Goal: Task Accomplishment & Management: Complete application form

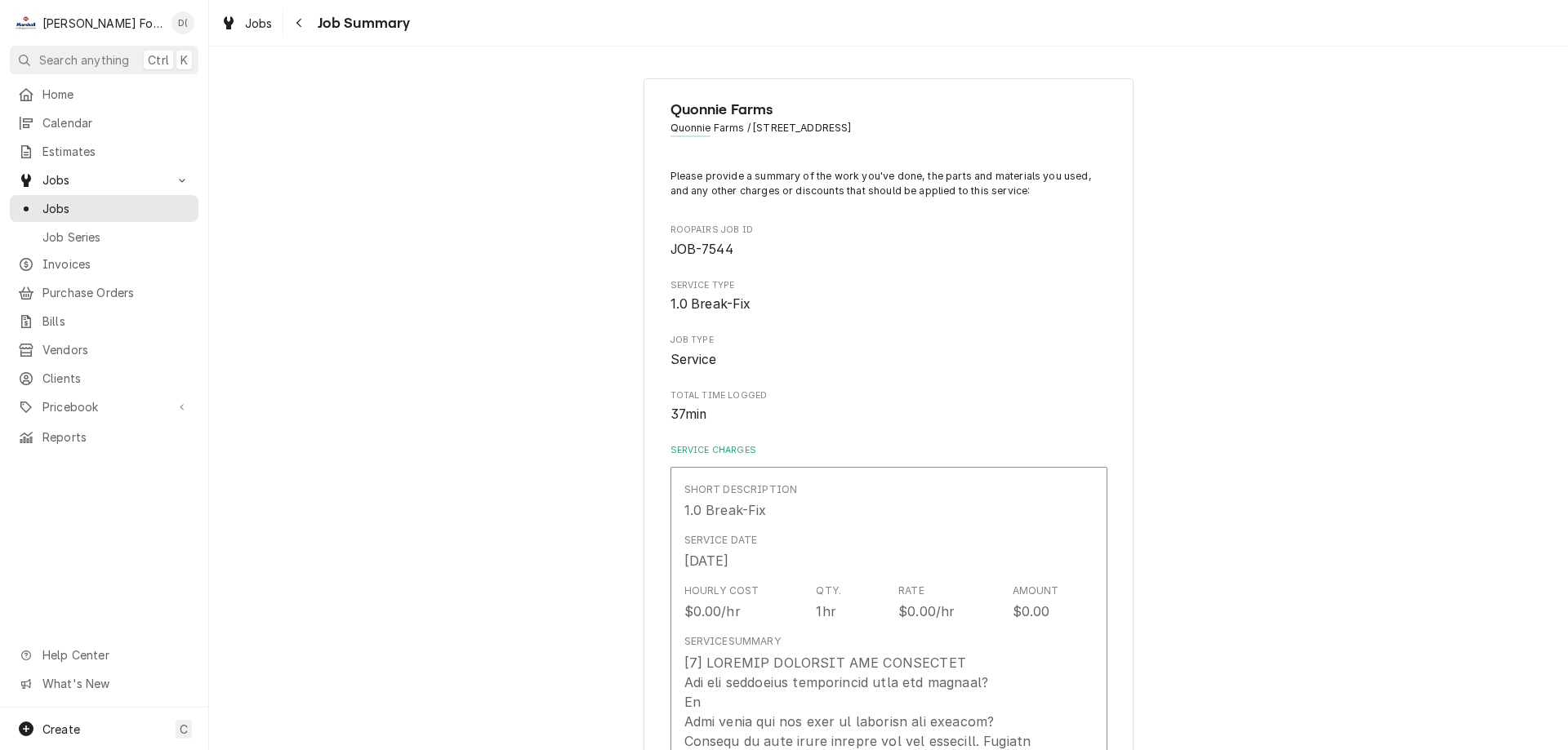
scroll to position [1563, 0]
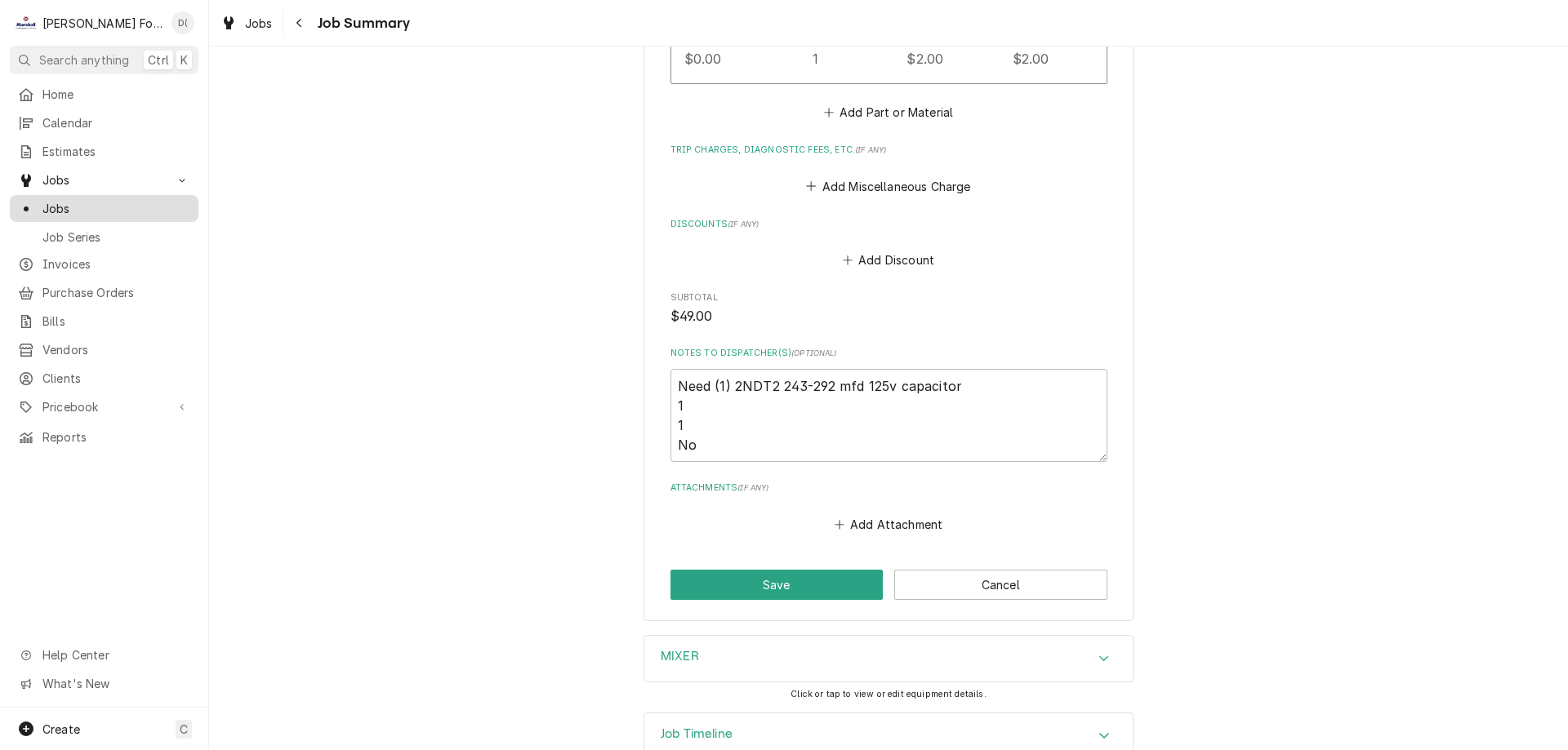
click at [86, 200] on span "Jobs" at bounding box center [116, 208] width 148 height 17
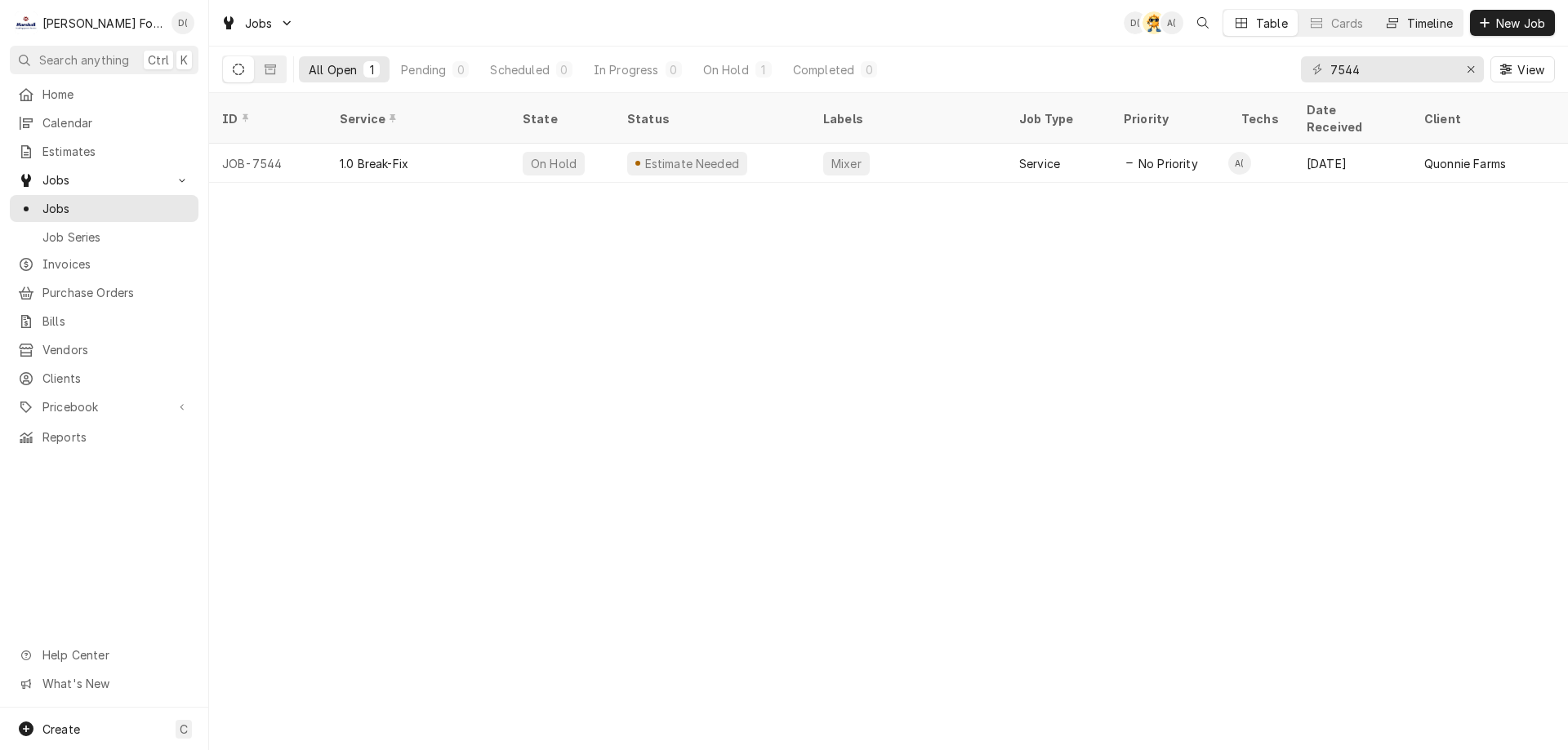
click at [1437, 19] on div "Timeline" at bounding box center [1429, 23] width 45 height 17
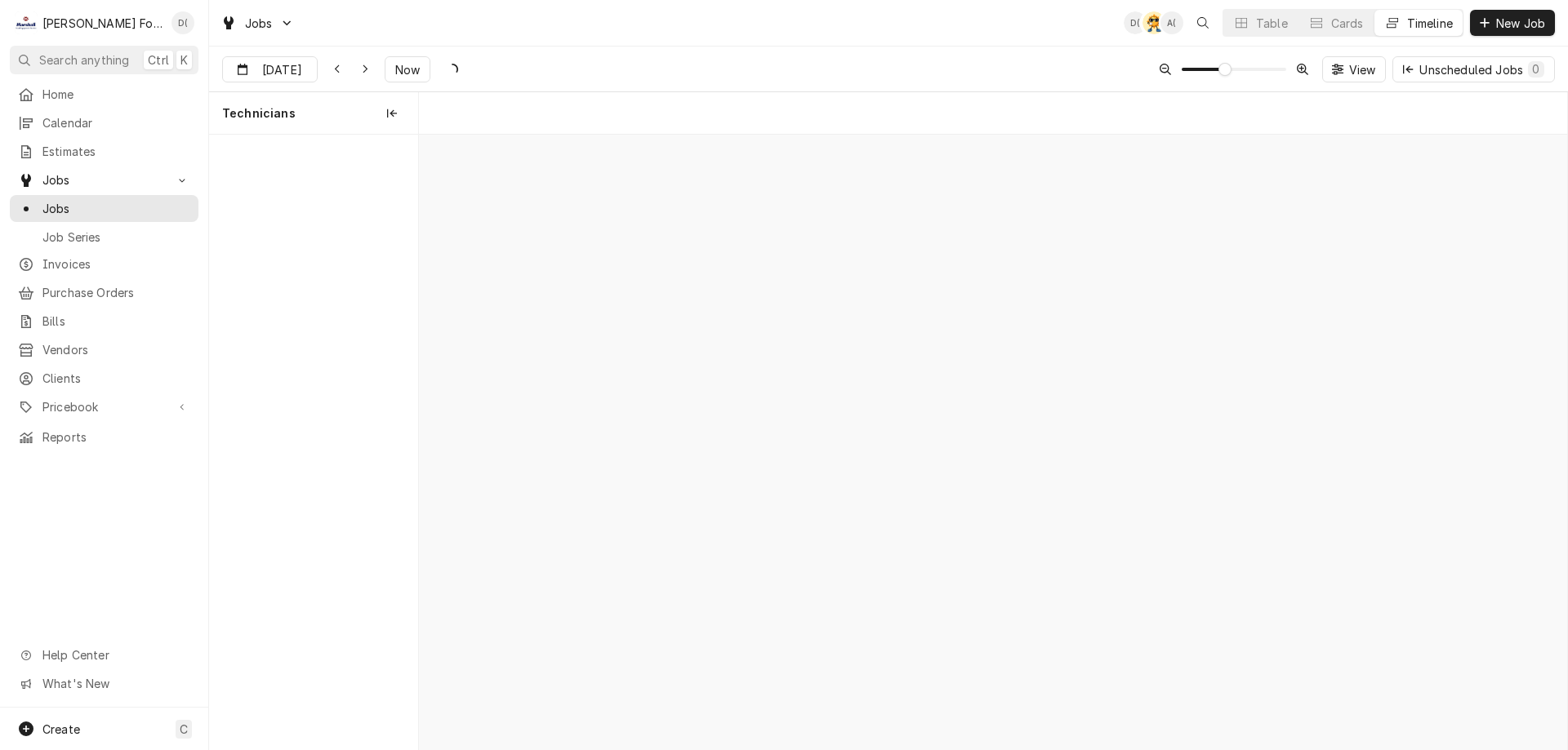
scroll to position [0, 22759]
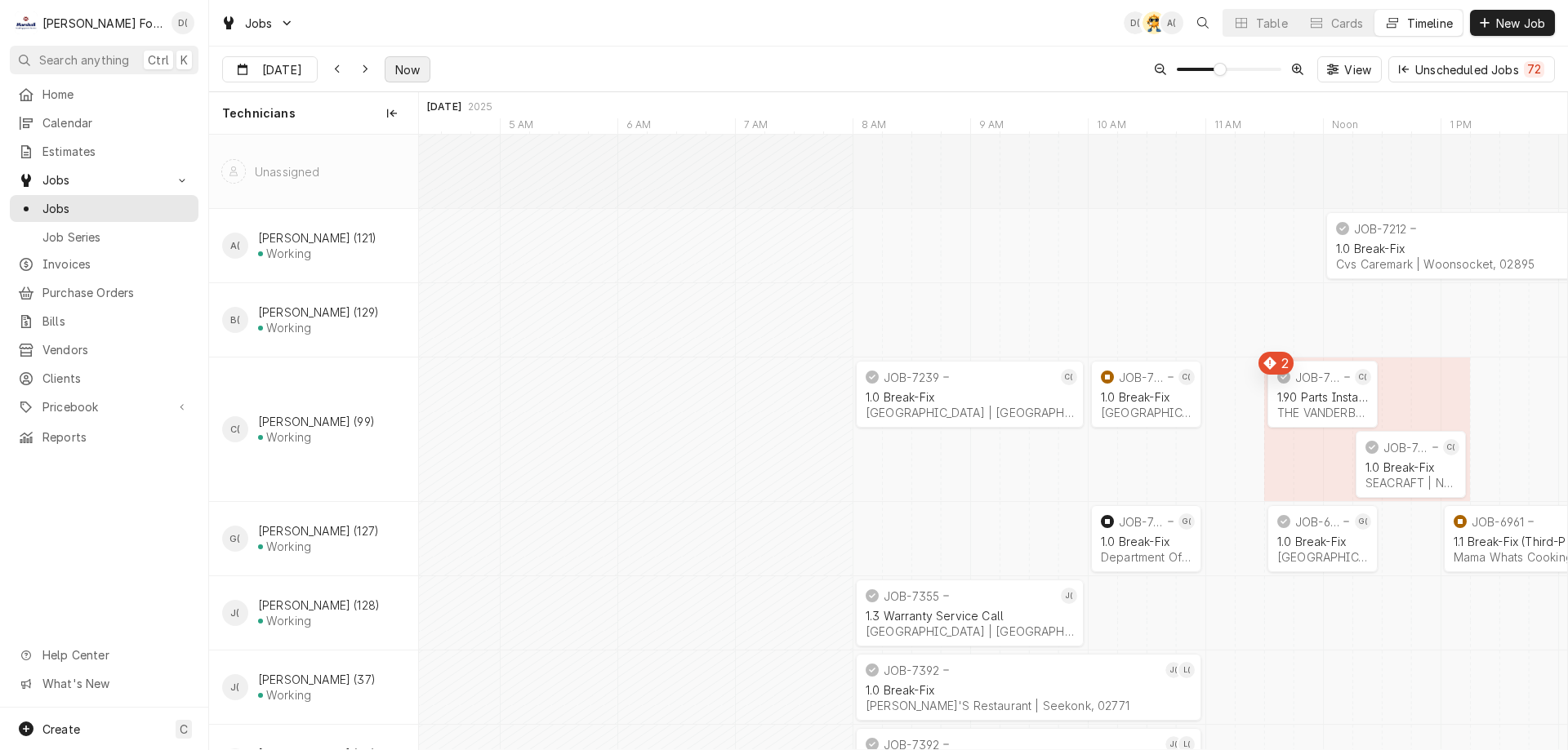
click at [399, 66] on span "Now" at bounding box center [407, 69] width 31 height 17
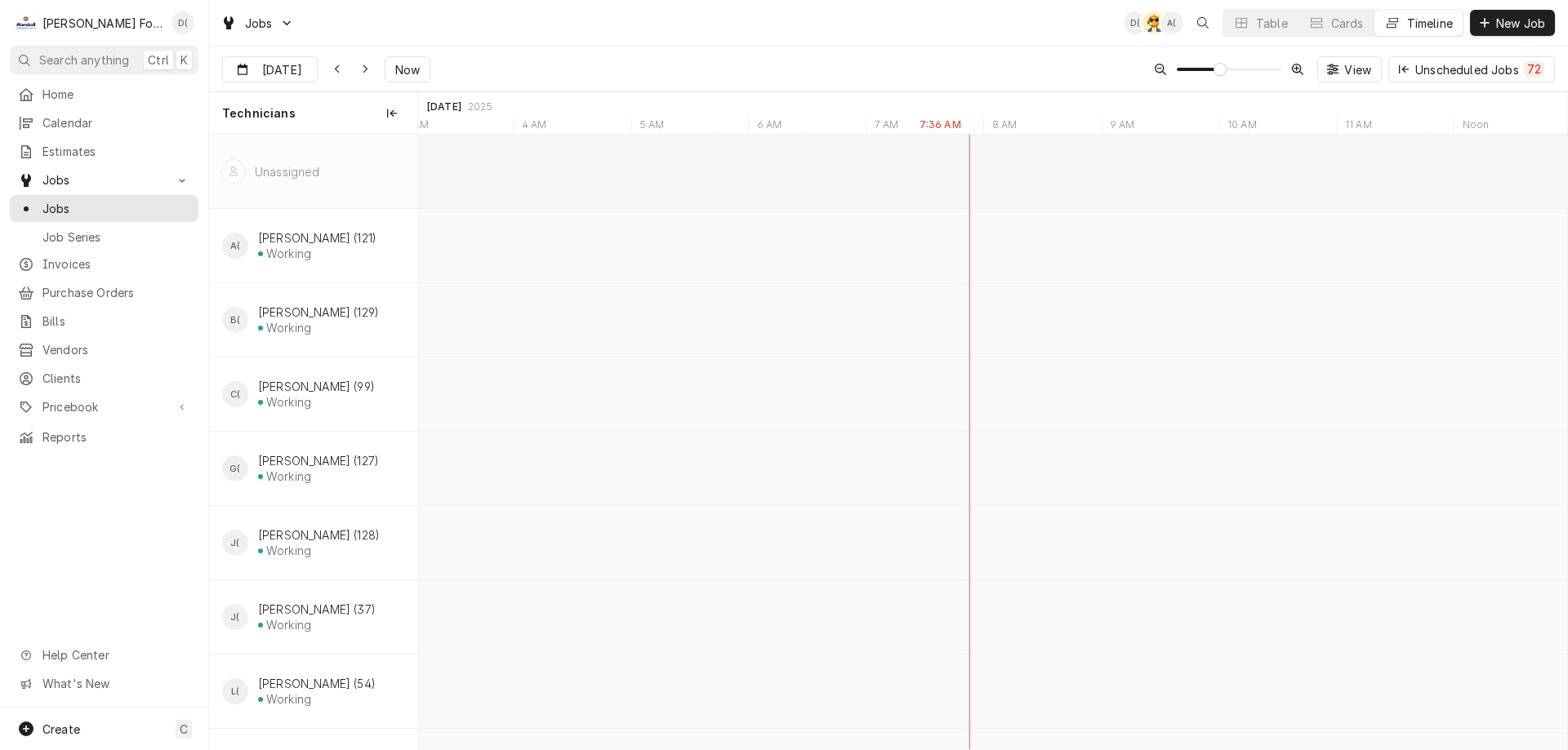
scroll to position [0, 22331]
type input "[DATE]"
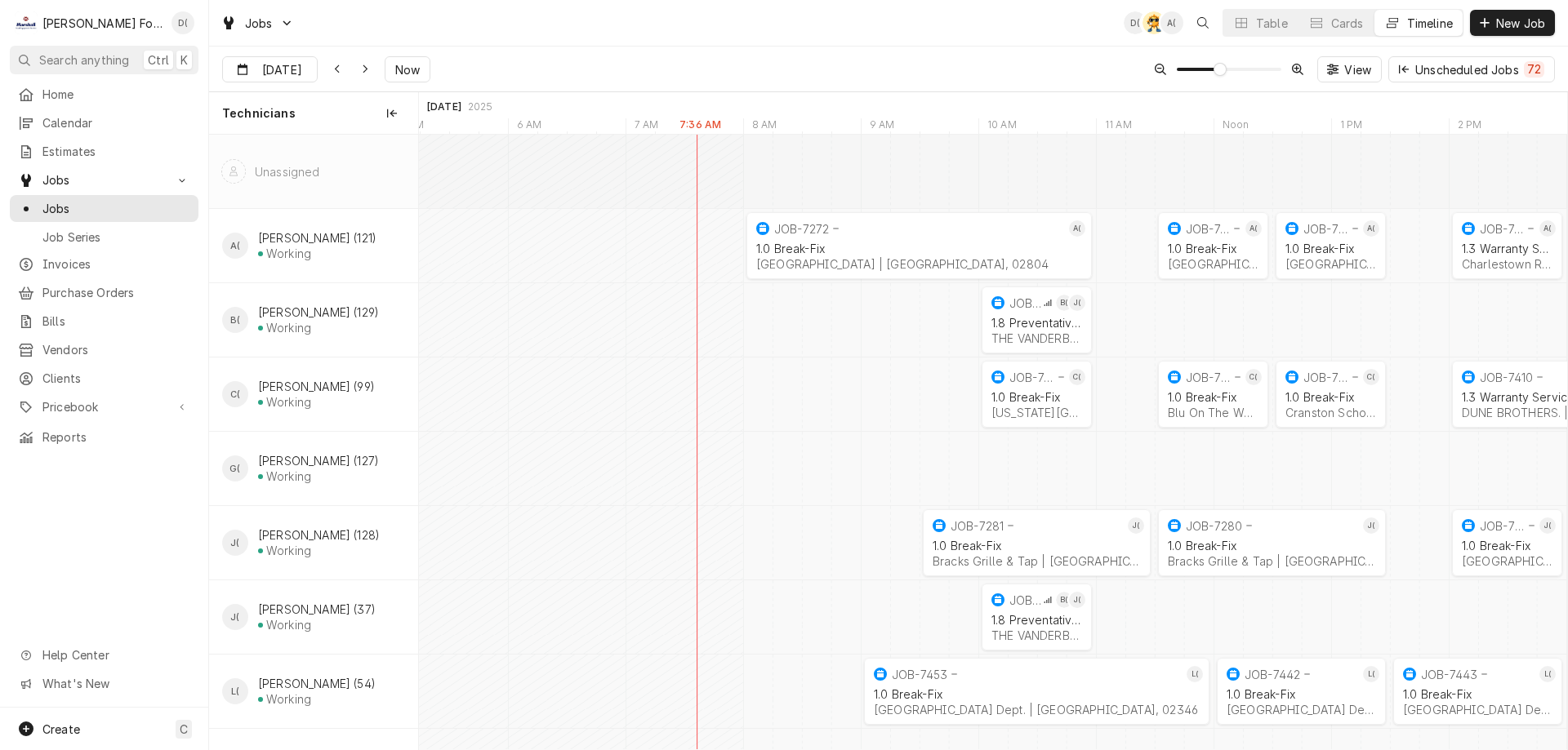
scroll to position [0, 0]
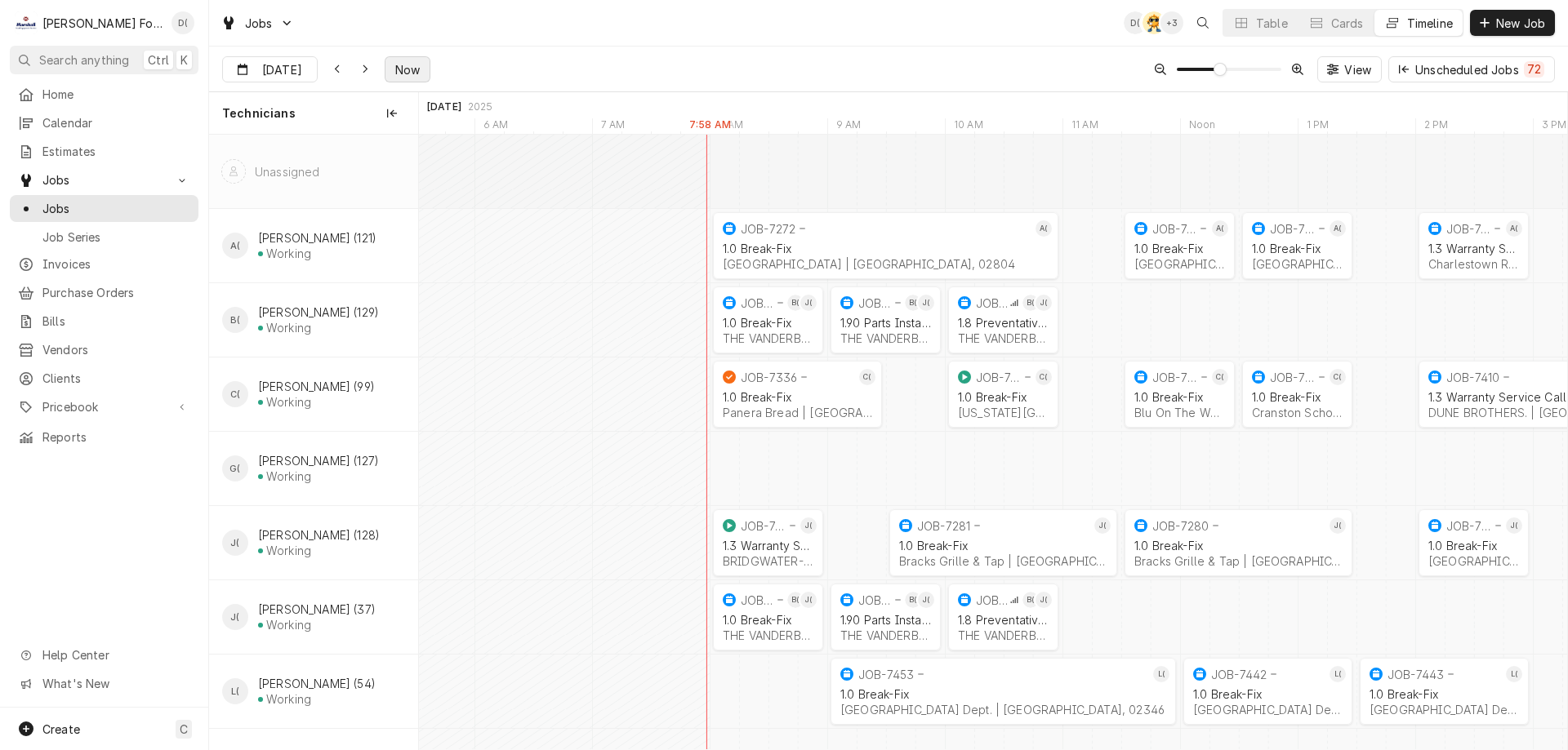
click at [401, 77] on button "Now" at bounding box center [407, 69] width 45 height 26
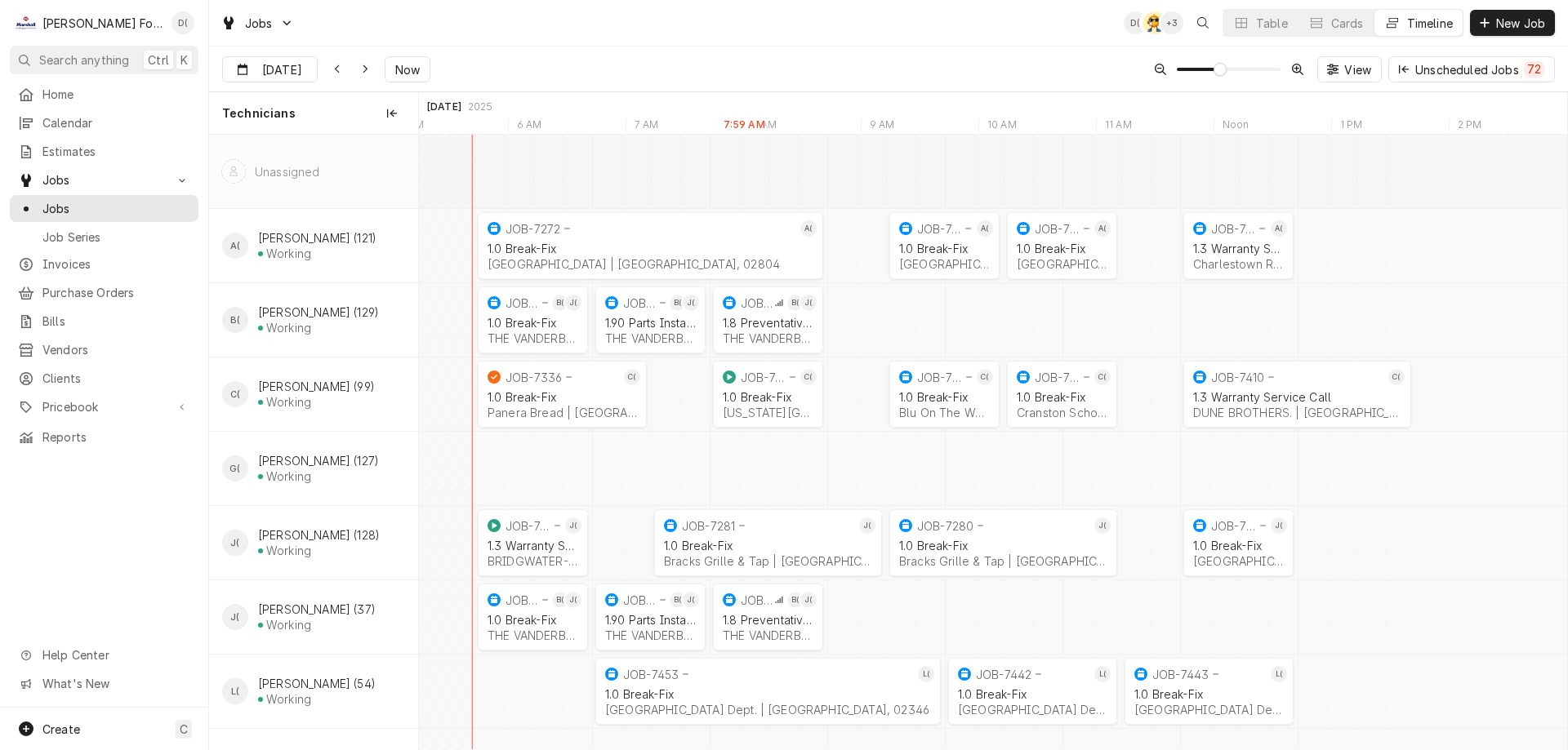
scroll to position [0, 22873]
drag, startPoint x: 408, startPoint y: 67, endPoint x: 573, endPoint y: 70, distance: 165.0
click at [408, 65] on span "Now" at bounding box center [407, 69] width 31 height 17
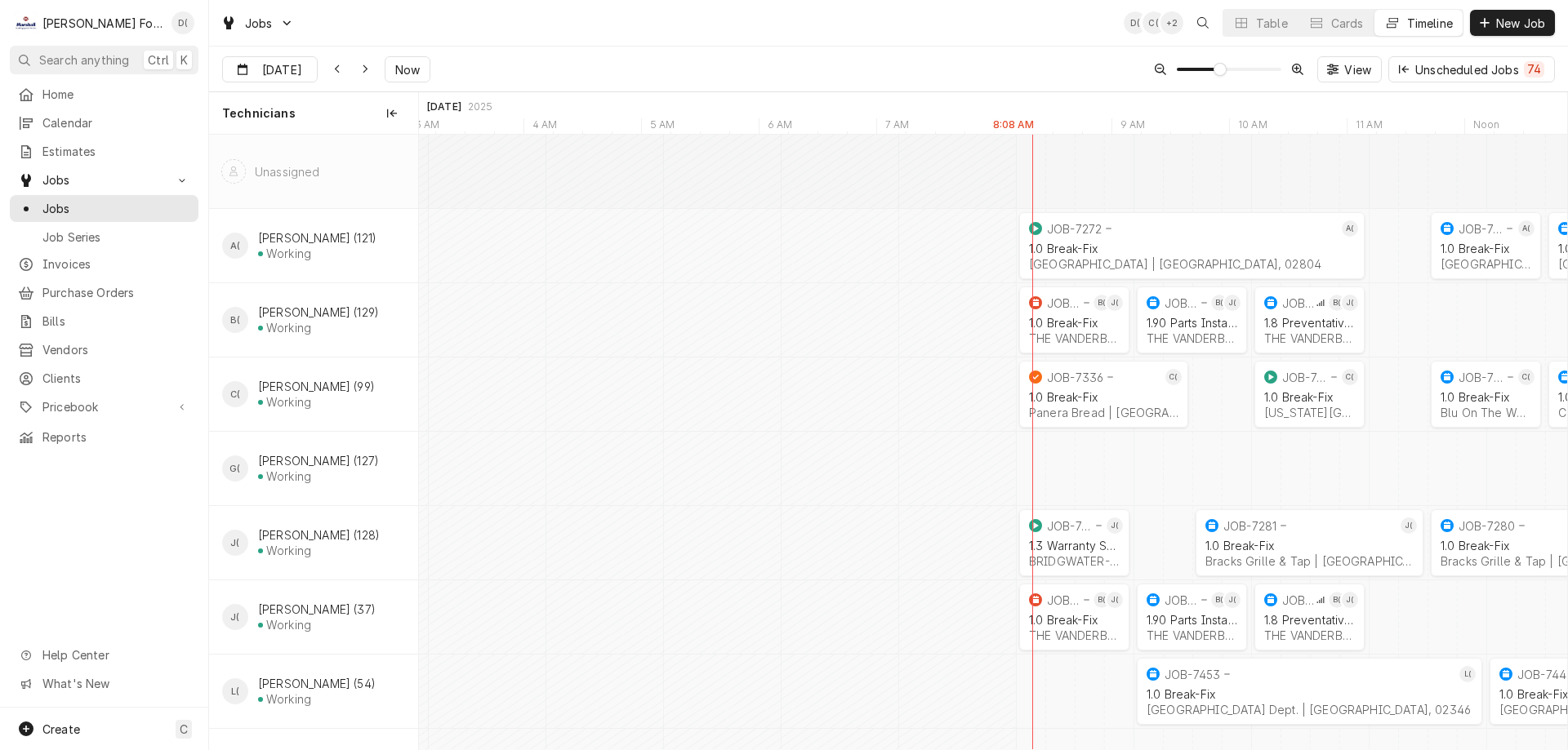
scroll to position [0, 22331]
click at [1504, 21] on span "New Job" at bounding box center [1520, 23] width 55 height 17
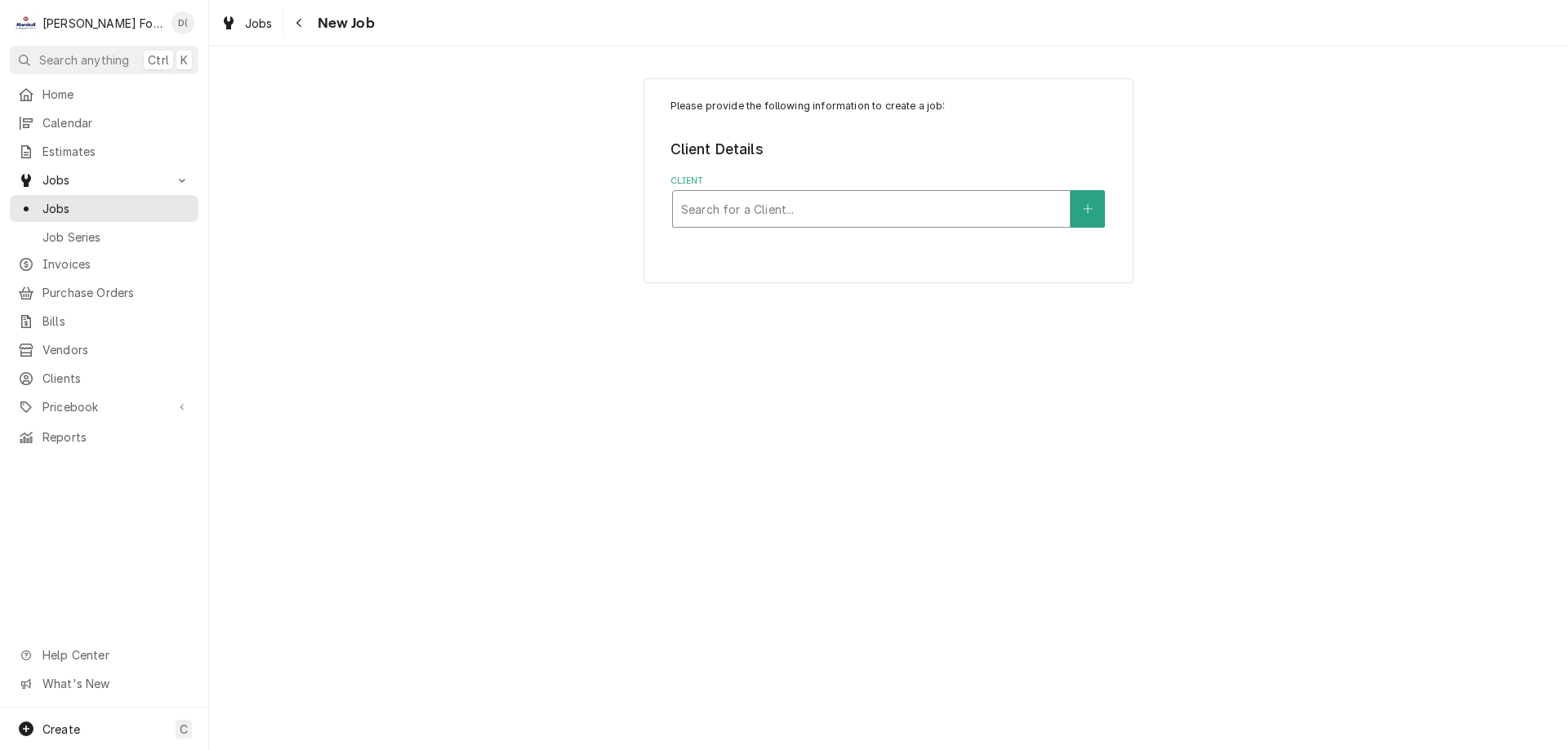
click at [766, 198] on div "Client" at bounding box center [870, 209] width 380 height 29
type input "providence college"
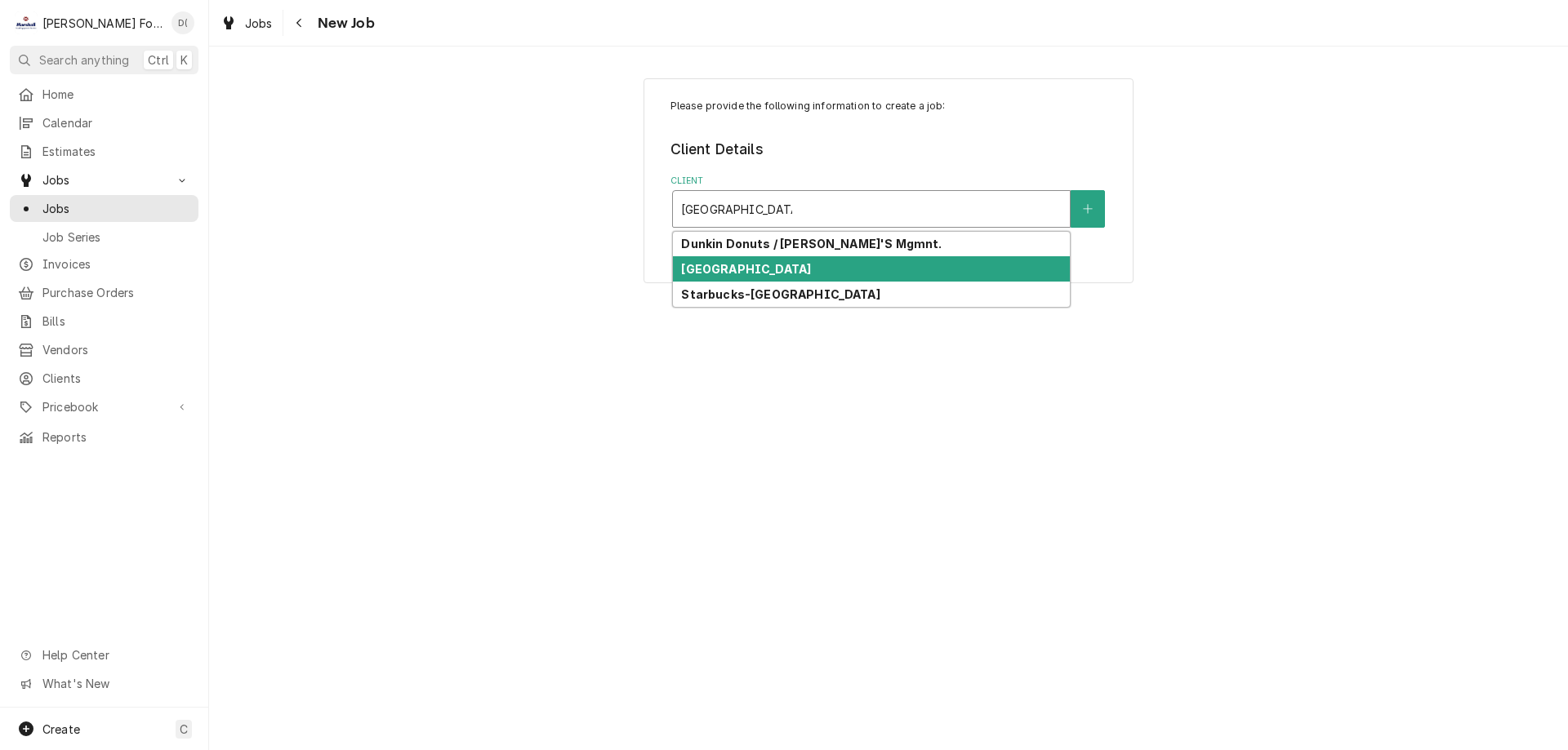
click at [775, 265] on strong "Providence College" at bounding box center [745, 268] width 130 height 14
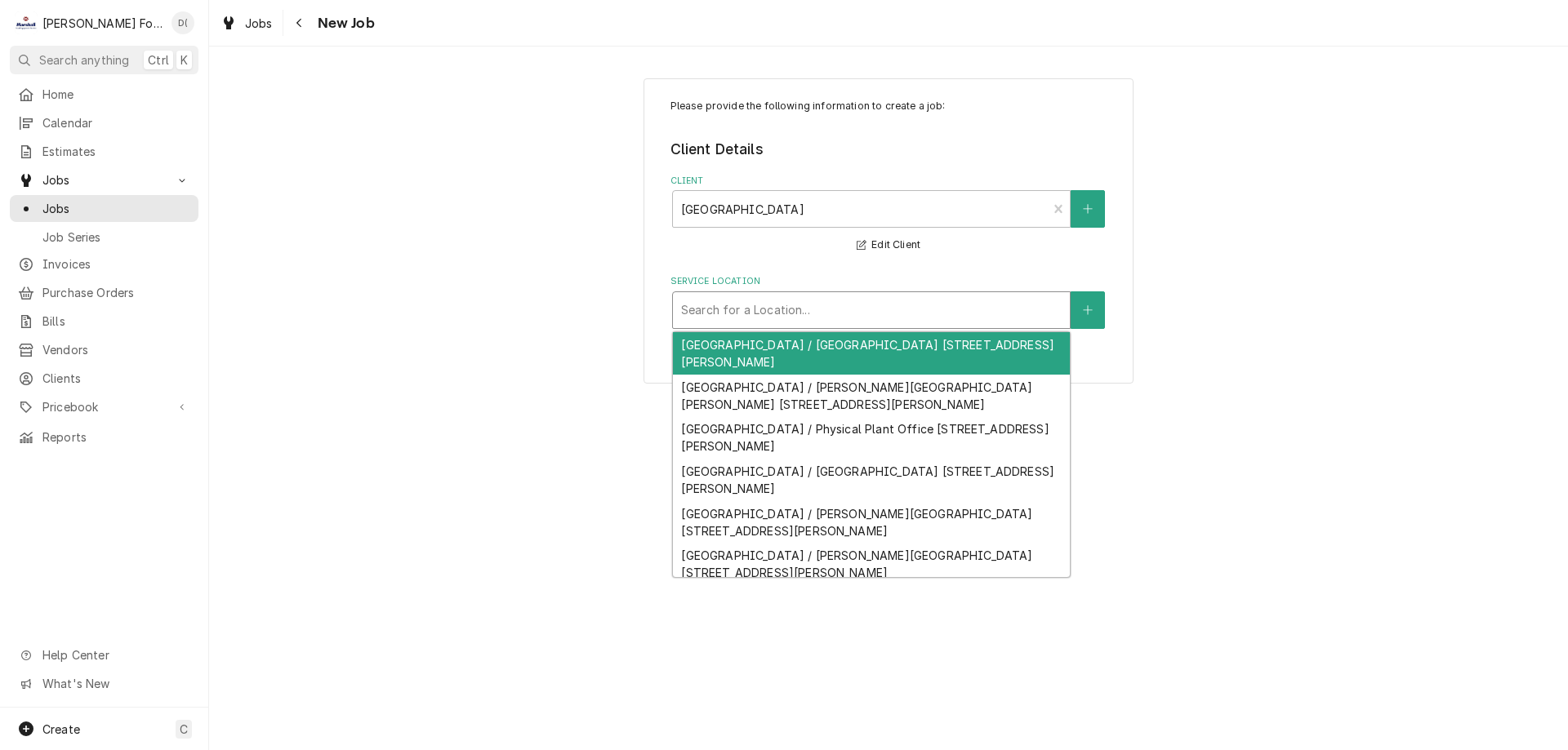
click at [813, 322] on div "Service Location" at bounding box center [870, 310] width 380 height 29
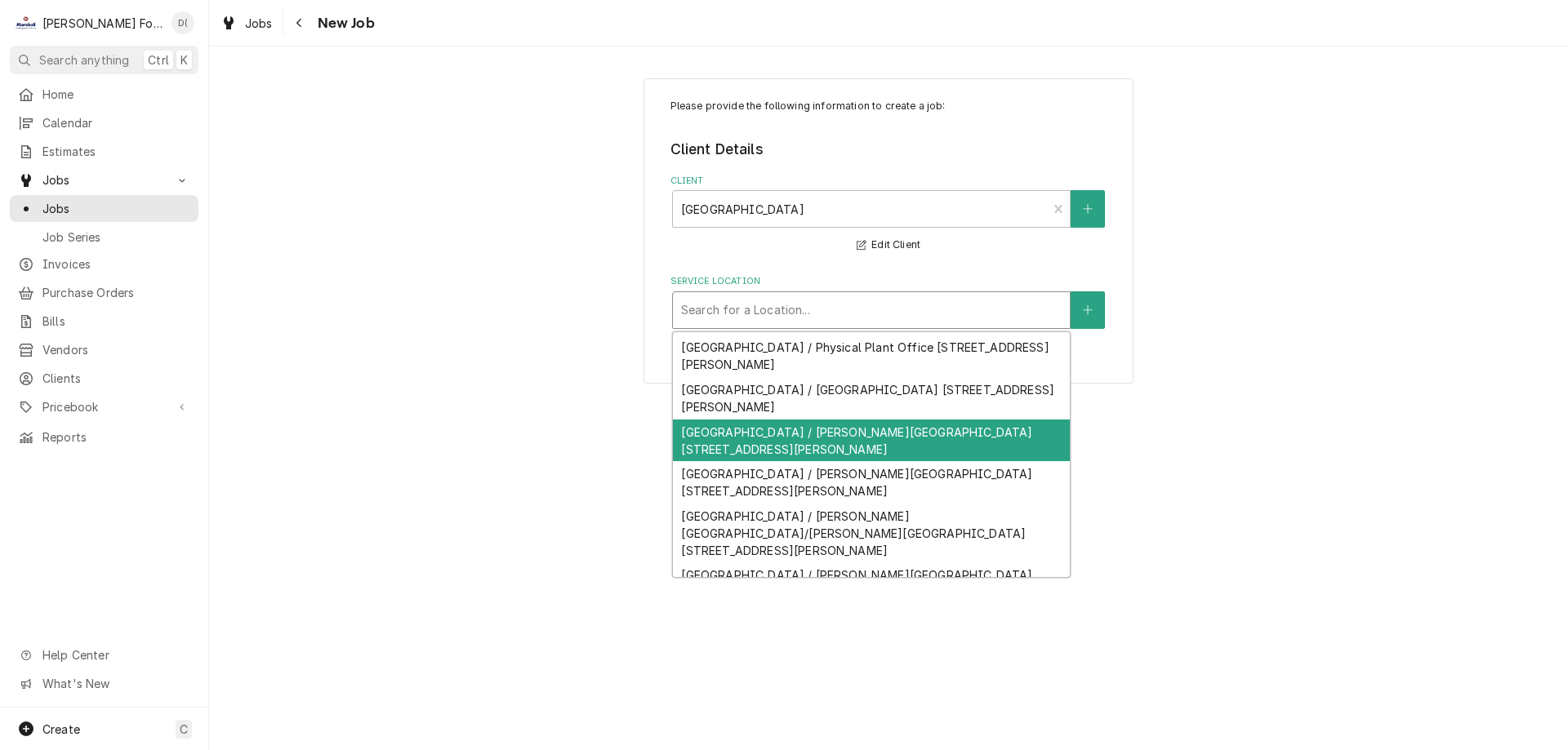
scroll to position [163, 0]
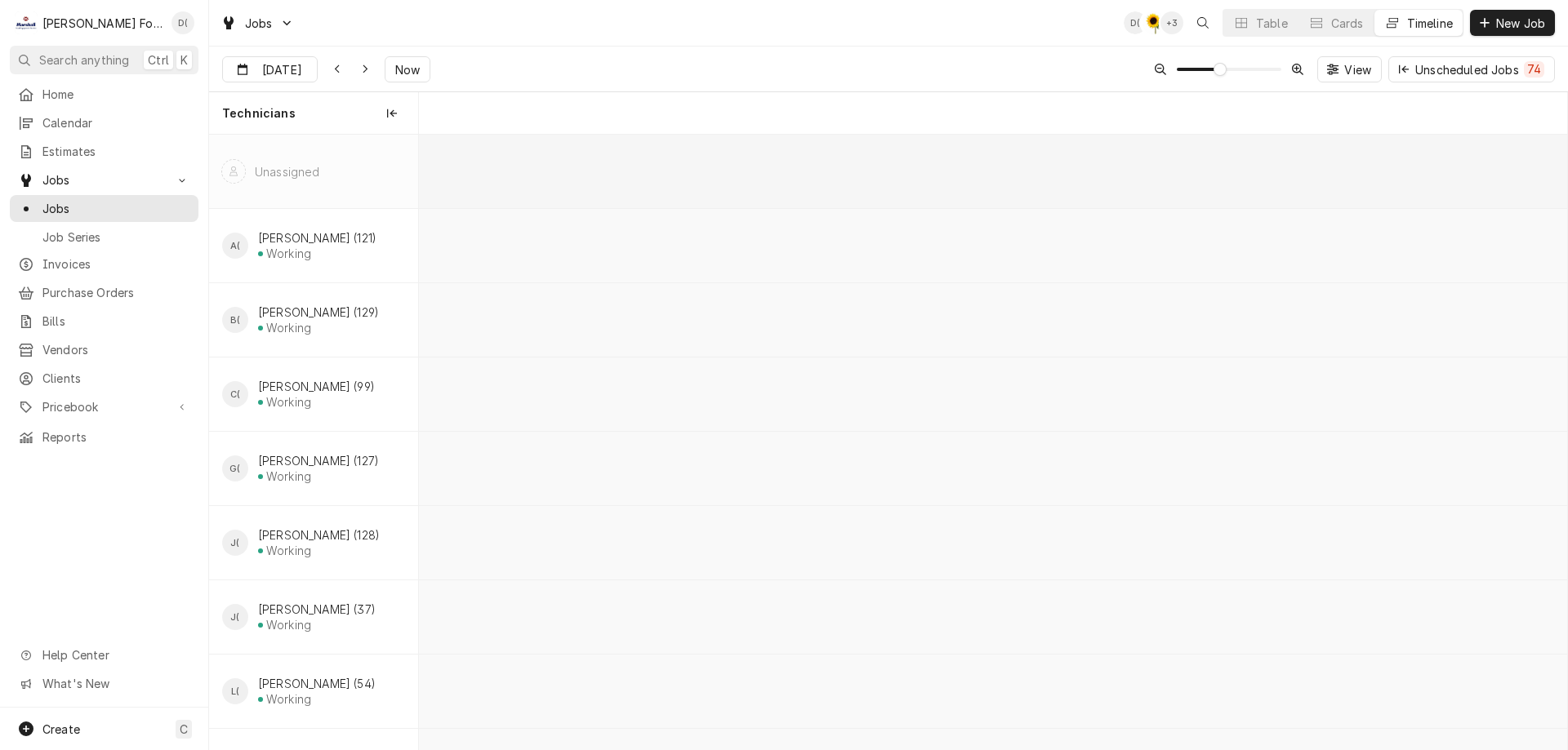
scroll to position [0, 22772]
